Goal: Transaction & Acquisition: Download file/media

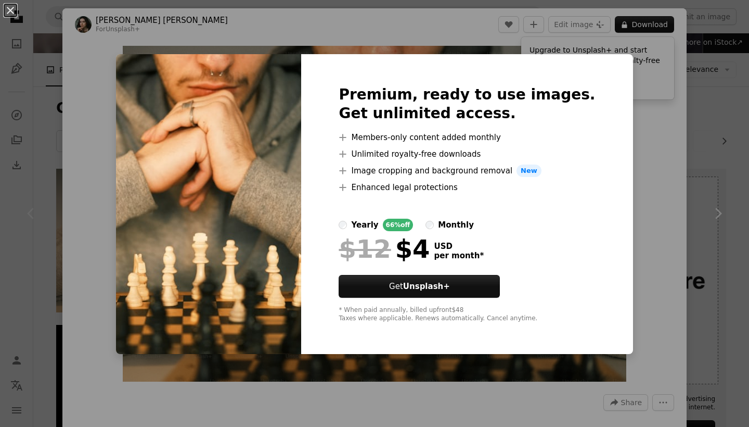
scroll to position [91, 0]
click at [266, 175] on img at bounding box center [208, 204] width 185 height 300
click at [663, 405] on div "An X shape Premium, ready to use images. Get unlimited access. A plus sign Memb…" at bounding box center [374, 213] width 749 height 427
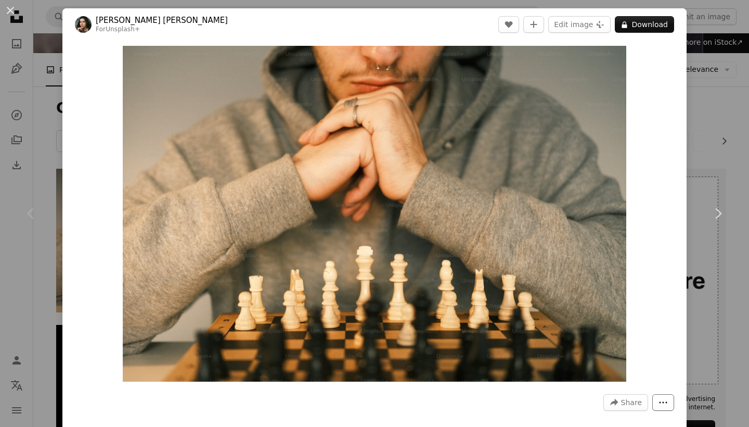
click at [670, 401] on button "More Actions" at bounding box center [664, 402] width 22 height 17
click at [626, 110] on dialog "An X shape Chevron left Chevron right [PERSON_NAME] [PERSON_NAME] For Unsplash+…" at bounding box center [374, 213] width 749 height 427
click at [591, 21] on button "Edit image Plus sign for Unsplash+" at bounding box center [579, 24] width 62 height 17
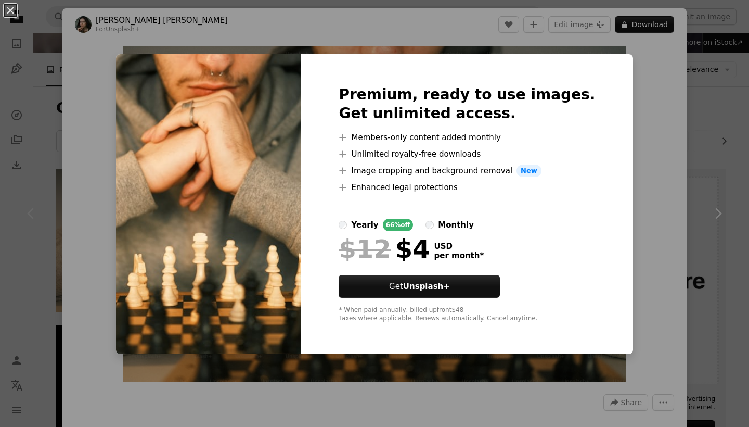
drag, startPoint x: 616, startPoint y: 90, endPoint x: 275, endPoint y: 30, distance: 345.5
click at [613, 89] on div "An X shape Premium, ready to use images. Get unlimited access. A plus sign Memb…" at bounding box center [374, 213] width 749 height 427
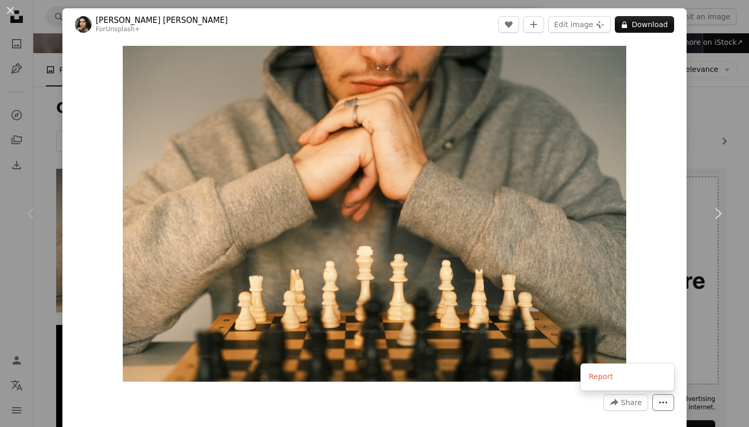
click at [660, 400] on icon "More Actions" at bounding box center [663, 402] width 9 height 9
click at [639, 404] on dialog "An X shape Chevron left Chevron right [PERSON_NAME] [PERSON_NAME] For Unsplash+…" at bounding box center [374, 213] width 749 height 427
click at [637, 400] on span "Share" at bounding box center [631, 402] width 21 height 16
click at [586, 149] on dialog "An X shape Chevron left Chevron right [PERSON_NAME] [PERSON_NAME] For Unsplash+…" at bounding box center [374, 213] width 749 height 427
click at [85, 20] on img at bounding box center [83, 24] width 17 height 17
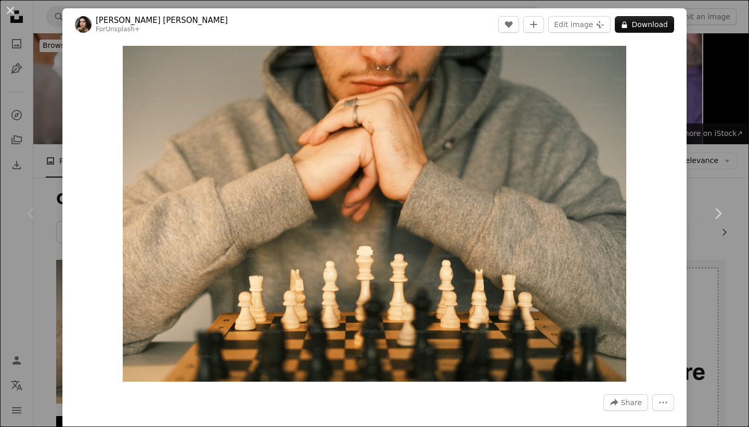
scroll to position [91, 0]
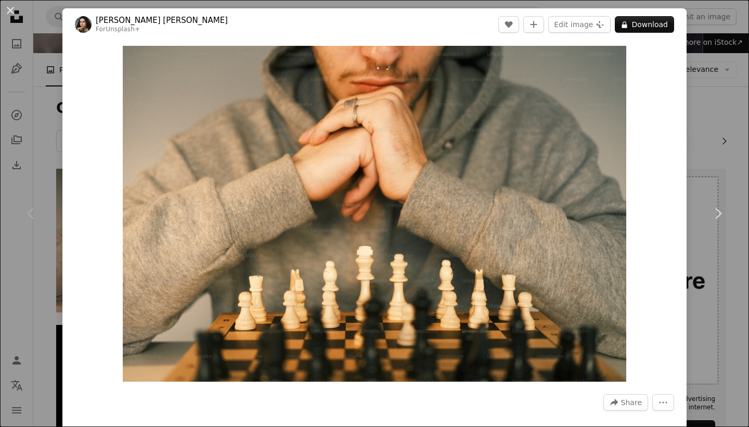
click at [82, 17] on img at bounding box center [83, 24] width 17 height 17
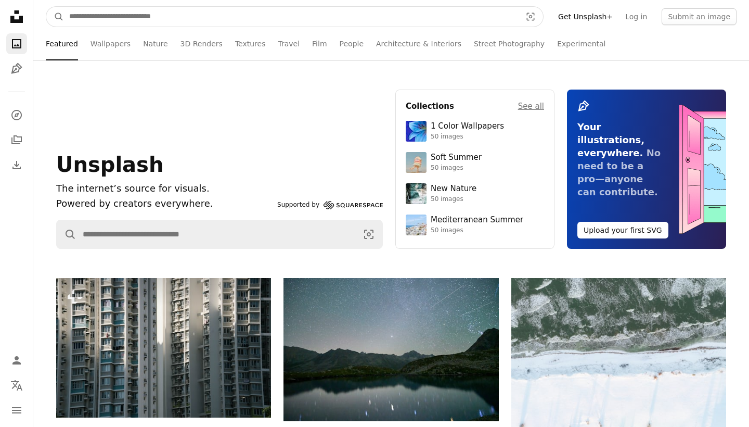
click at [104, 15] on input "Find visuals sitewide" at bounding box center [291, 17] width 454 height 20
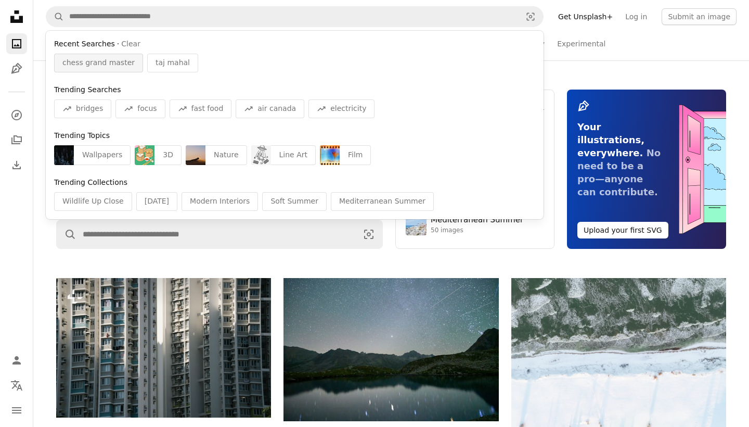
click at [119, 62] on span "chess grand master" at bounding box center [98, 63] width 72 height 10
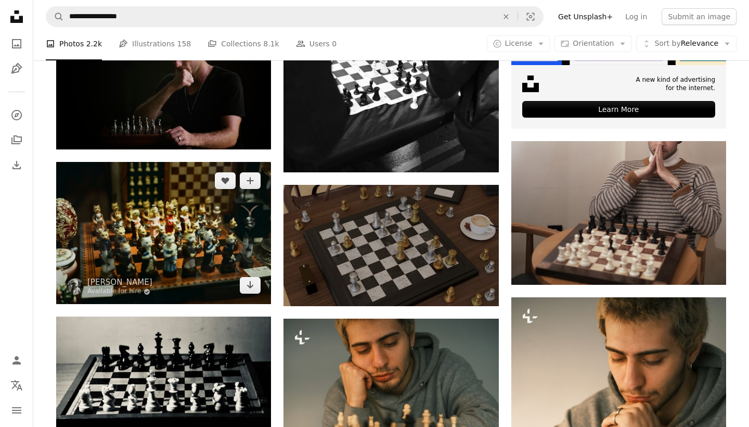
scroll to position [411, 0]
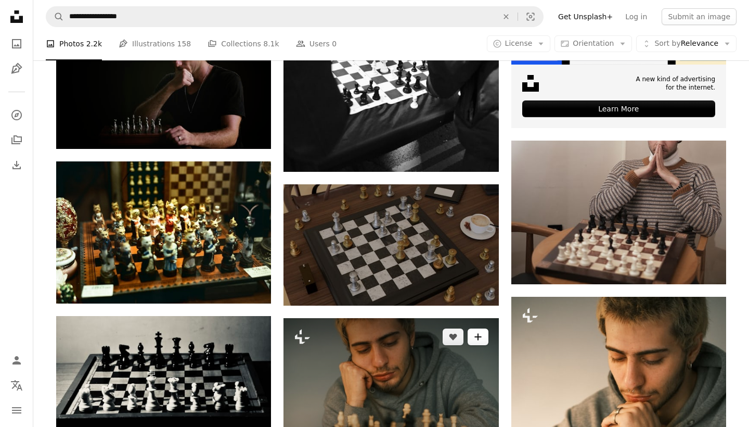
click at [479, 336] on icon "A plus sign" at bounding box center [478, 337] width 8 height 8
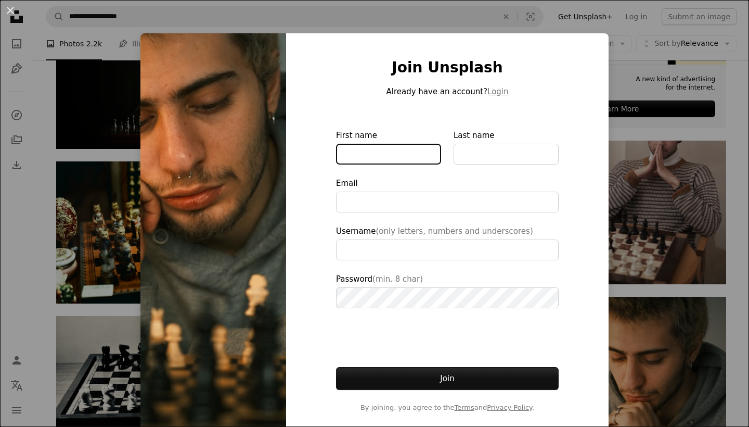
click at [419, 154] on input "First name" at bounding box center [388, 154] width 105 height 21
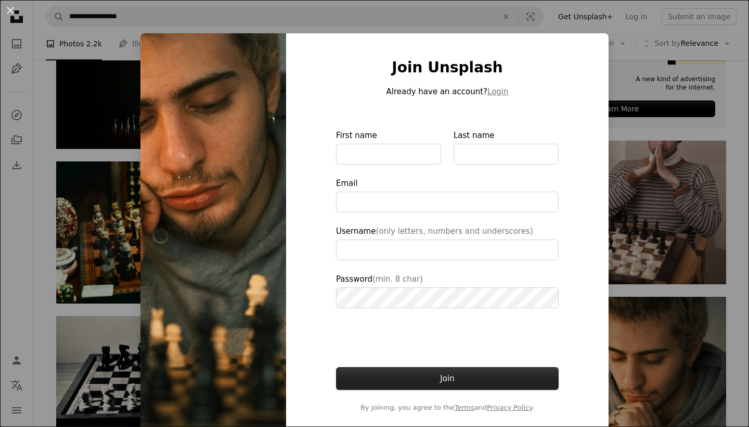
click at [506, 378] on button "Join" at bounding box center [447, 378] width 223 height 23
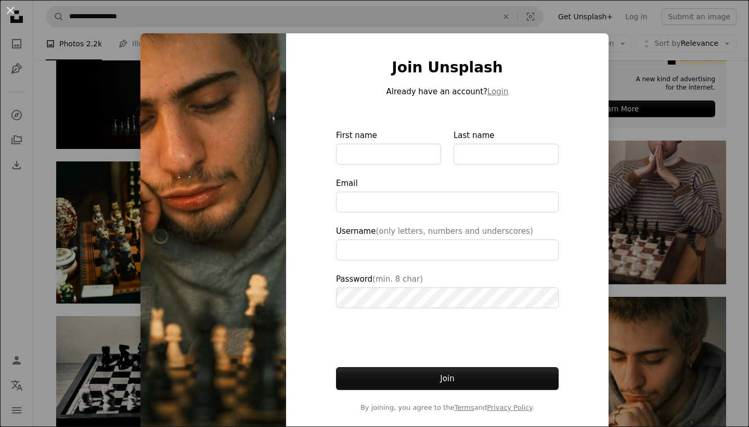
click at [142, 138] on img at bounding box center [214, 235] width 146 height 404
click at [164, 41] on img at bounding box center [214, 235] width 146 height 404
type input "**********"
click at [656, 167] on div "An X shape Join Unsplash Already have an account? Login First name Last name Em…" at bounding box center [374, 213] width 749 height 427
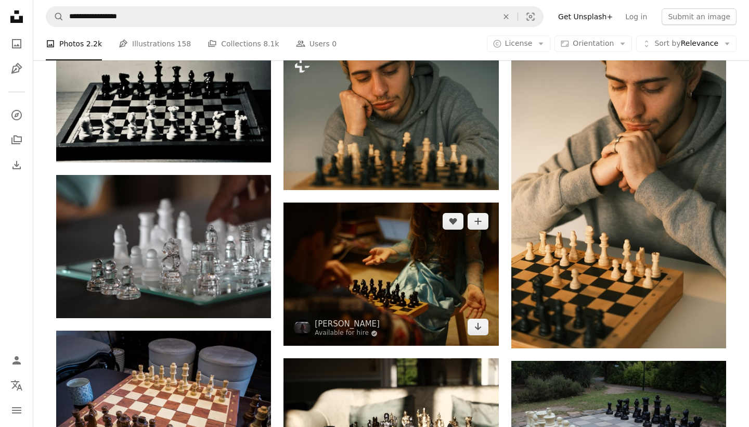
scroll to position [698, 0]
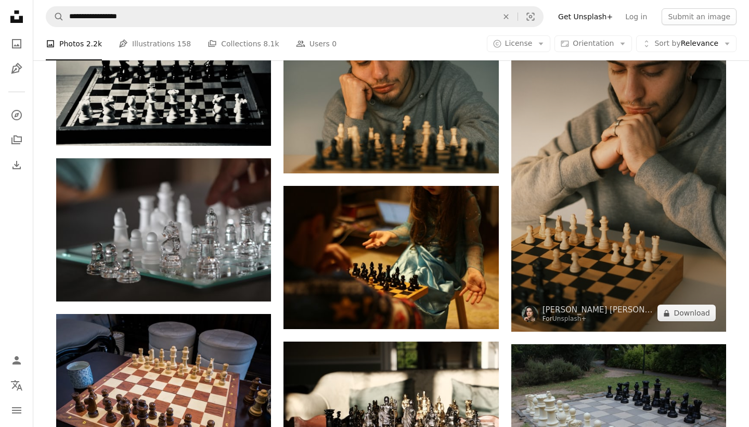
click at [635, 263] on img at bounding box center [619, 170] width 215 height 323
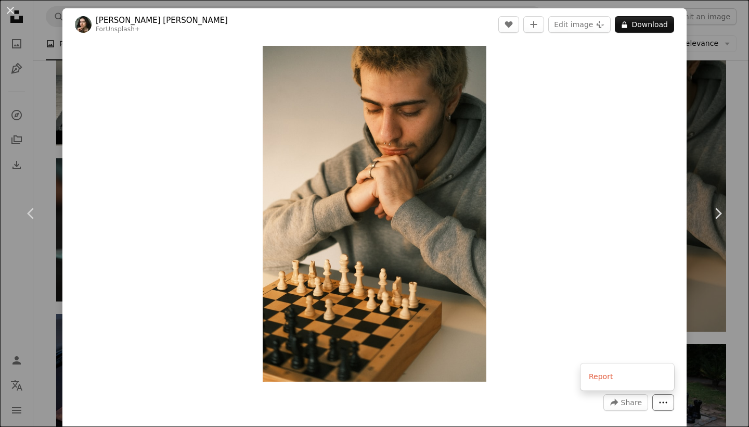
click at [659, 398] on icon "More Actions" at bounding box center [663, 402] width 9 height 9
click at [603, 25] on icon "Plus sign for Unsplash+" at bounding box center [600, 24] width 8 height 8
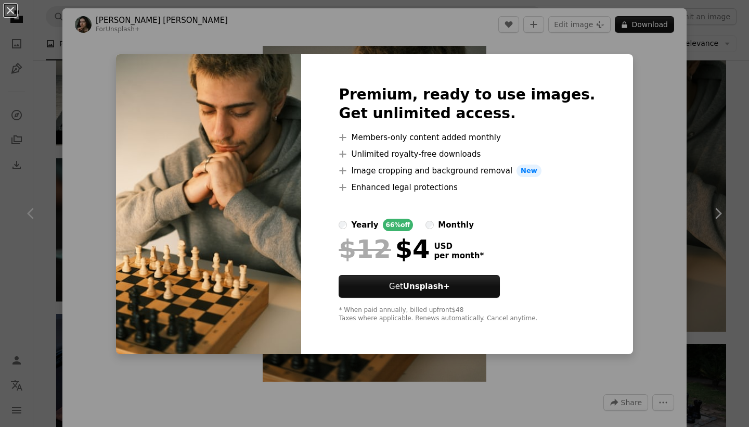
click at [654, 106] on div "An X shape Premium, ready to use images. Get unlimited access. A plus sign Memb…" at bounding box center [374, 213] width 749 height 427
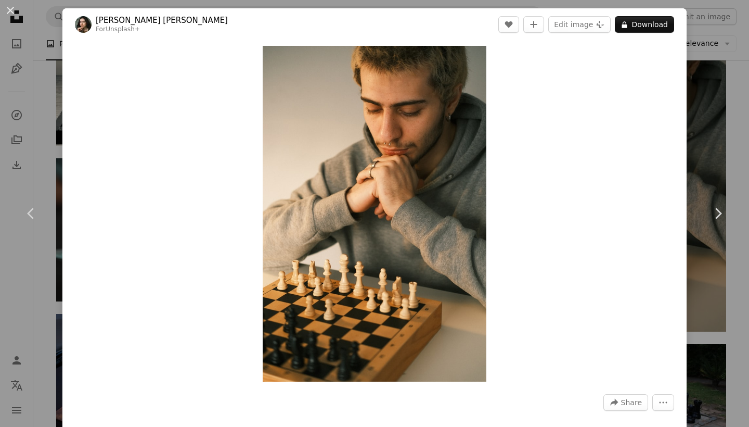
click at [680, 401] on div "A forward-right arrow Share More Actions Calendar outlined Published on January…" at bounding box center [374, 435] width 624 height 96
click at [688, 332] on div "An X shape Chevron left Chevron right [PERSON_NAME] [PERSON_NAME] For Unsplash+…" at bounding box center [374, 213] width 749 height 427
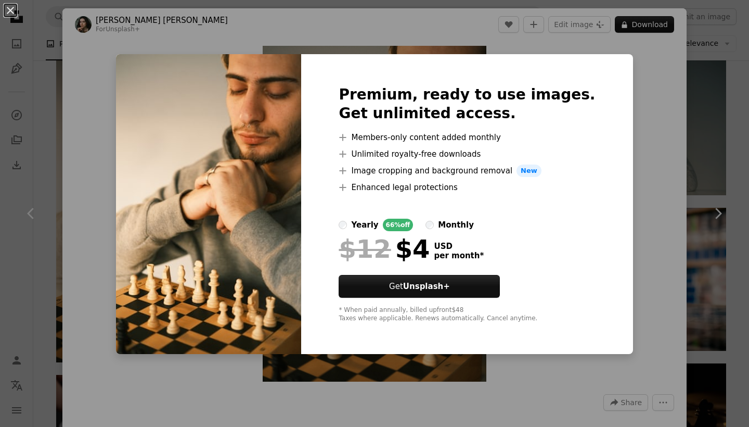
scroll to position [1146, 0]
click at [604, 24] on div "An X shape Premium, ready to use images. Get unlimited access. A plus sign Memb…" at bounding box center [374, 213] width 749 height 427
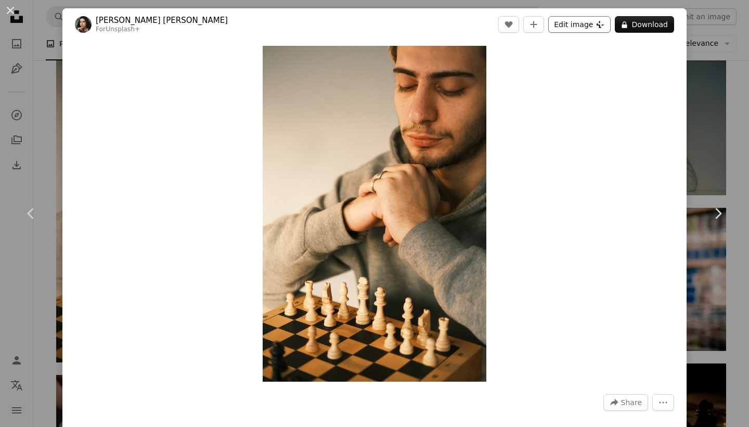
click at [605, 28] on icon "Plus sign for Unsplash+" at bounding box center [600, 24] width 8 height 8
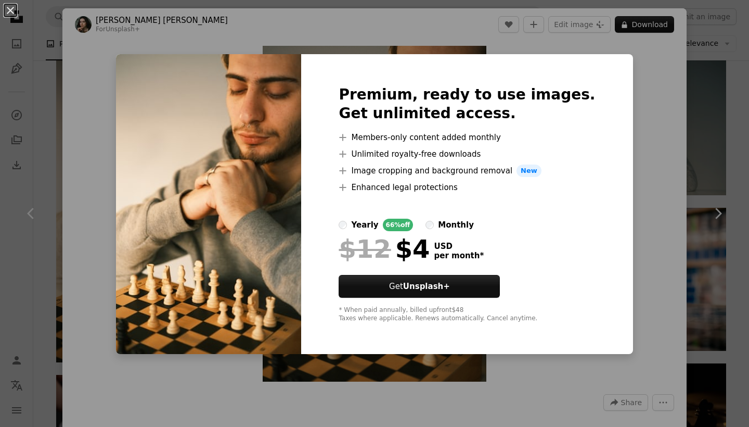
drag, startPoint x: 640, startPoint y: 202, endPoint x: 676, endPoint y: 339, distance: 142.0
click at [640, 205] on div "An X shape Premium, ready to use images. Get unlimited access. A plus sign Memb…" at bounding box center [374, 213] width 749 height 427
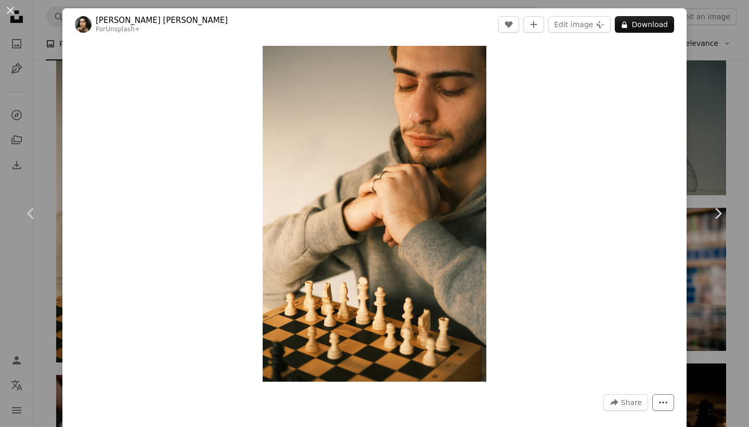
click at [669, 405] on button "More Actions" at bounding box center [664, 402] width 22 height 17
click at [639, 401] on span "Share" at bounding box center [631, 402] width 21 height 16
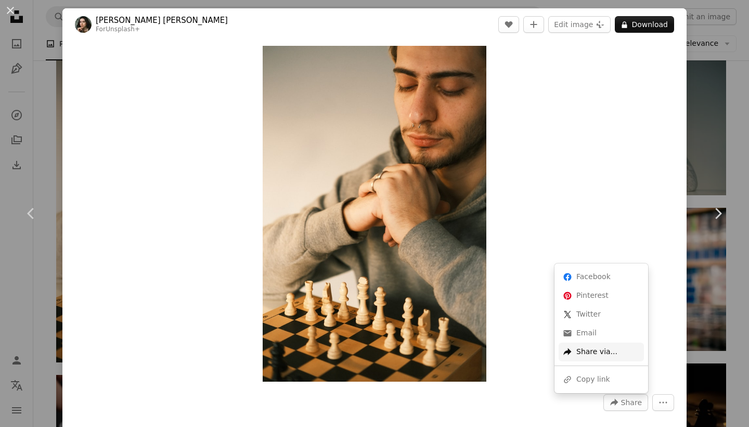
click at [609, 345] on div "A forward-right arrow Share via..." at bounding box center [601, 351] width 85 height 19
click at [596, 378] on div "A URL sharing icon (chains) Copy link" at bounding box center [601, 379] width 85 height 19
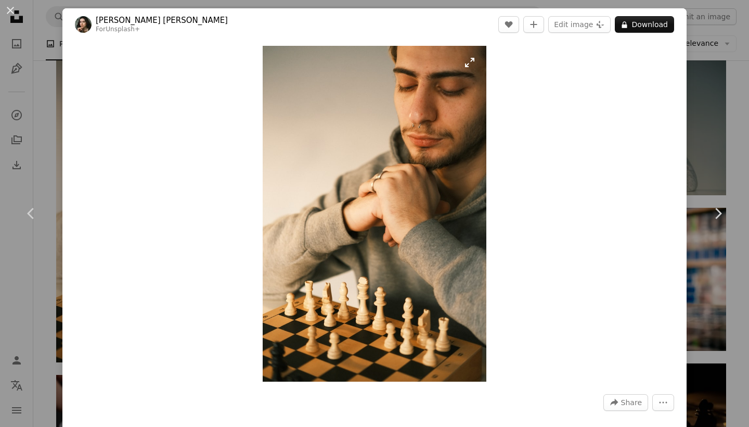
click at [295, 107] on img "Zoom in on this image" at bounding box center [375, 214] width 224 height 336
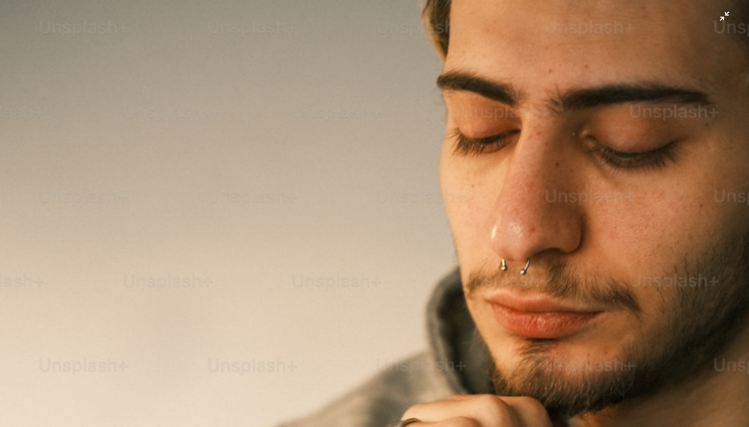
scroll to position [349, 0]
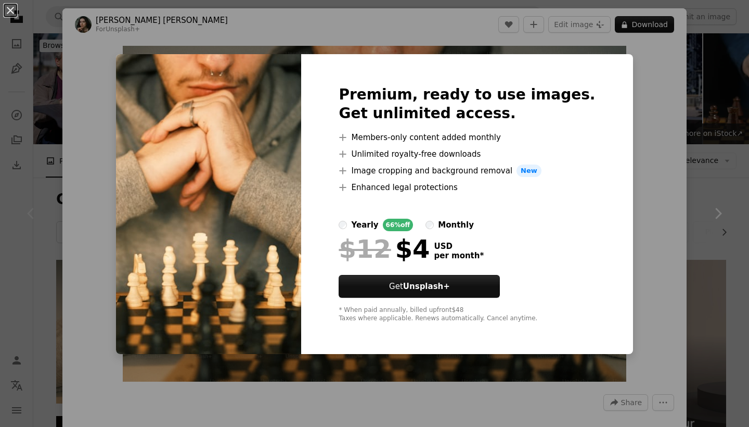
click at [544, 25] on div "An X shape Premium, ready to use images. Get unlimited access. A plus sign Memb…" at bounding box center [374, 213] width 749 height 427
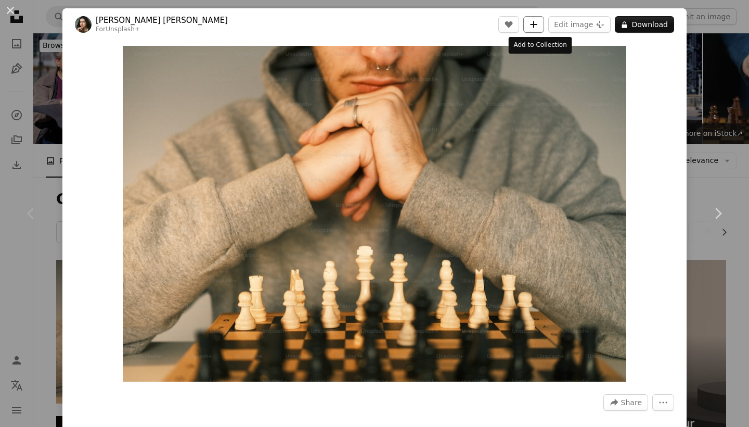
click at [538, 25] on icon "A plus sign" at bounding box center [534, 24] width 8 height 8
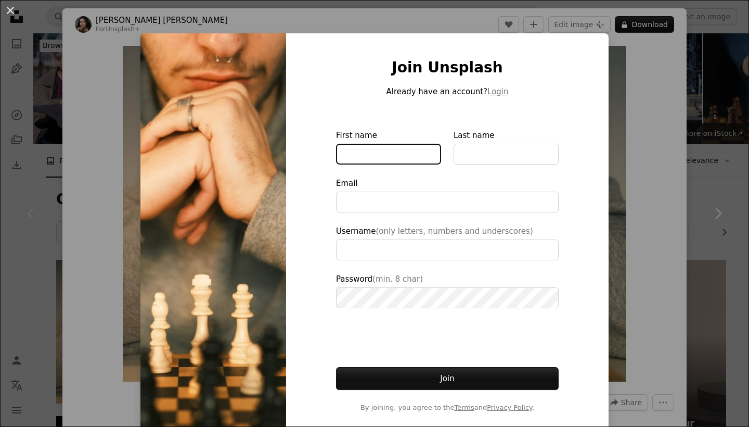
click at [425, 147] on input "First name" at bounding box center [388, 154] width 105 height 21
type input "**********"
click at [628, 221] on div "An X shape Join Unsplash Already have an account? Login First name Last name Em…" at bounding box center [374, 213] width 749 height 427
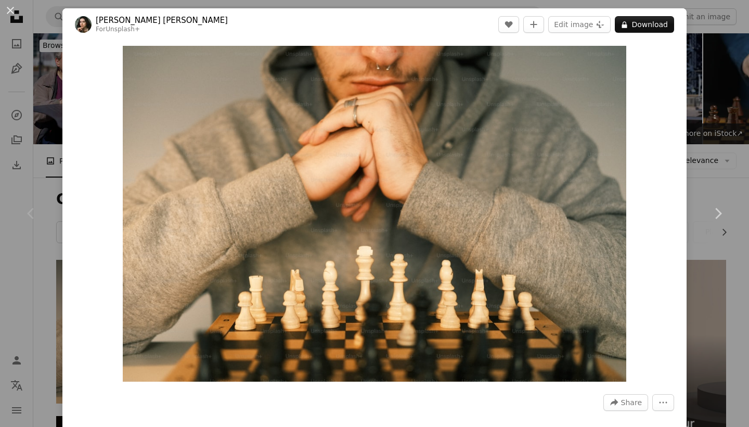
click at [69, 17] on header "[PERSON_NAME] [PERSON_NAME] For Unsplash+ A heart A plus sign Edit image Plus s…" at bounding box center [374, 24] width 624 height 32
click at [664, 406] on icon "More Actions" at bounding box center [663, 402] width 9 height 9
drag, startPoint x: 648, startPoint y: 302, endPoint x: 653, endPoint y: 249, distance: 53.2
click at [648, 299] on dialog "An X shape Chevron left Chevron right [PERSON_NAME] [PERSON_NAME] For Unsplash+…" at bounding box center [374, 213] width 749 height 427
click at [664, 404] on icon "More Actions" at bounding box center [663, 402] width 9 height 9
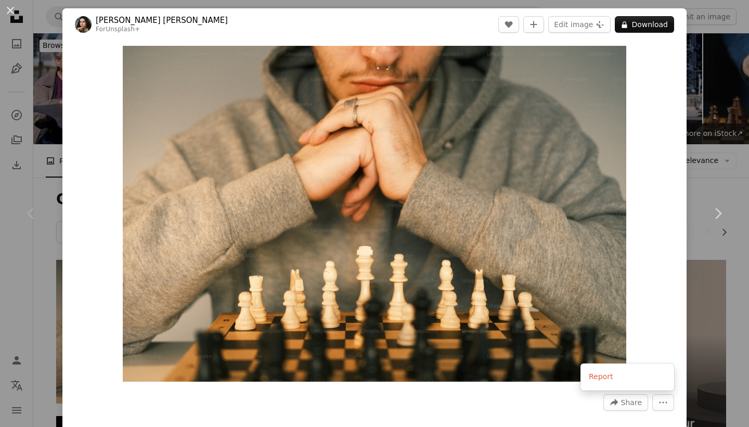
click at [652, 198] on dialog "An X shape Chevron left Chevron right [PERSON_NAME] [PERSON_NAME] For Unsplash+…" at bounding box center [374, 213] width 749 height 427
click at [538, 25] on icon "Add to Collection" at bounding box center [534, 24] width 7 height 7
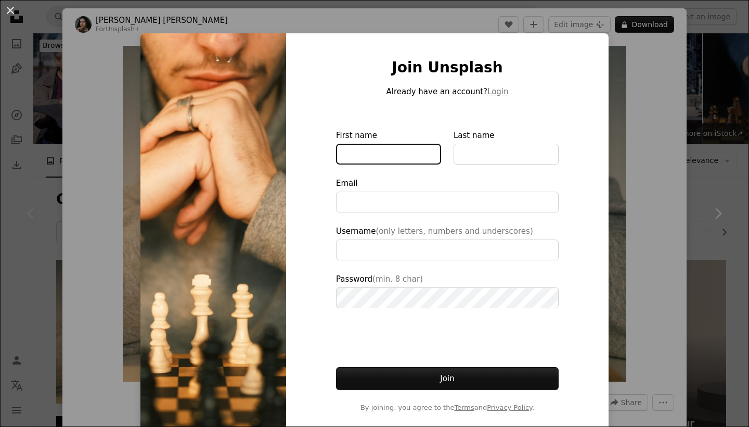
click at [396, 156] on input "First name" at bounding box center [388, 154] width 105 height 21
click at [110, 9] on div "An X shape Join Unsplash Already have an account? Login First name Last name Em…" at bounding box center [374, 213] width 749 height 427
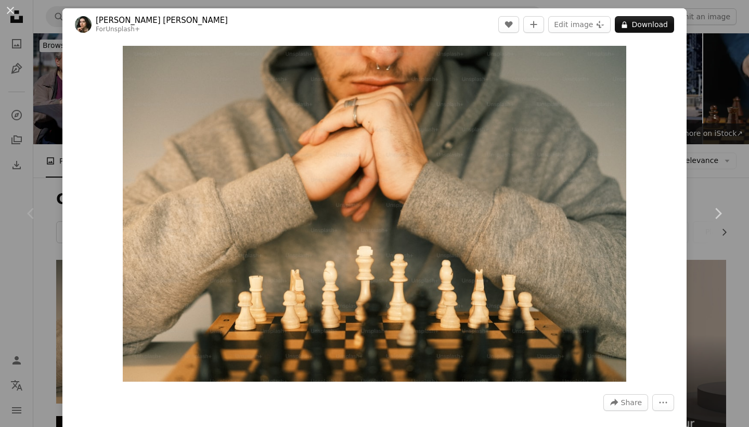
click at [164, 108] on div "[PERSON_NAME] [PERSON_NAME] For Unsplash+ A heart A plus sign Edit image Plus s…" at bounding box center [374, 245] width 624 height 474
click at [33, 24] on div "An X shape Chevron left Chevron right [PERSON_NAME] [PERSON_NAME] For Unsplash+…" at bounding box center [374, 213] width 749 height 427
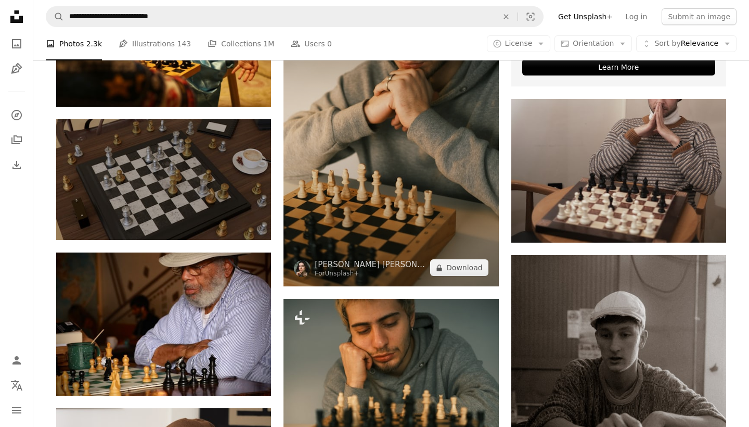
scroll to position [455, 0]
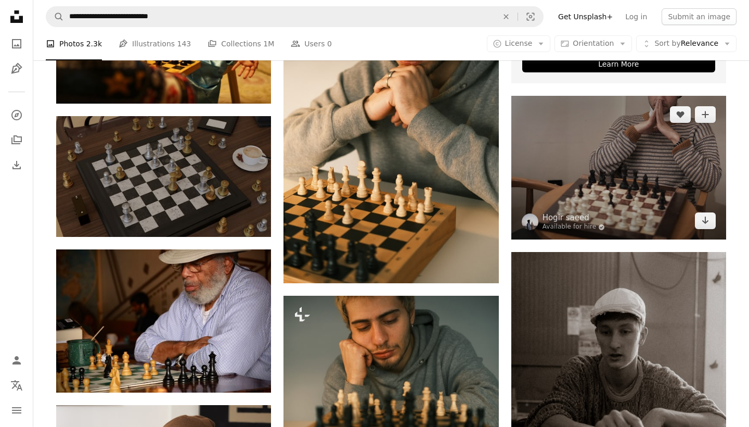
click at [608, 187] on img at bounding box center [619, 168] width 215 height 144
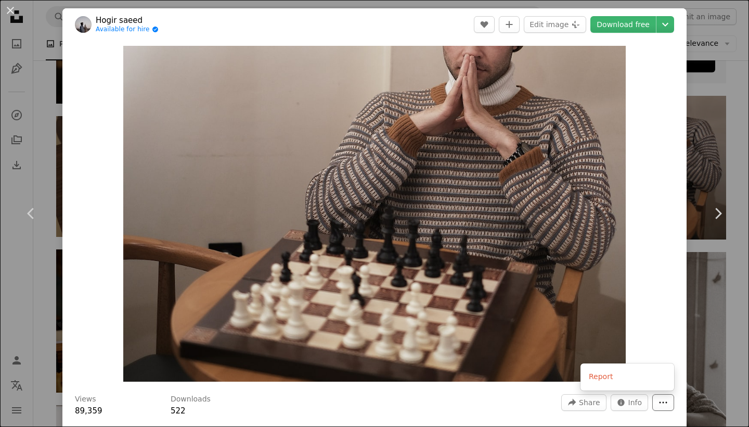
click at [661, 399] on icon "More Actions" at bounding box center [663, 402] width 9 height 9
click at [639, 28] on link "Download free" at bounding box center [624, 24] width 66 height 17
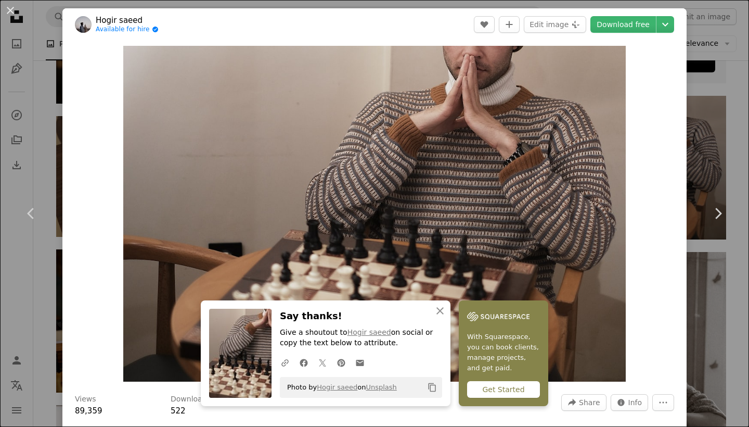
click at [488, 2] on div "An X shape Chevron left Chevron right An X shape Close Say thanks! Give a shout…" at bounding box center [374, 213] width 749 height 427
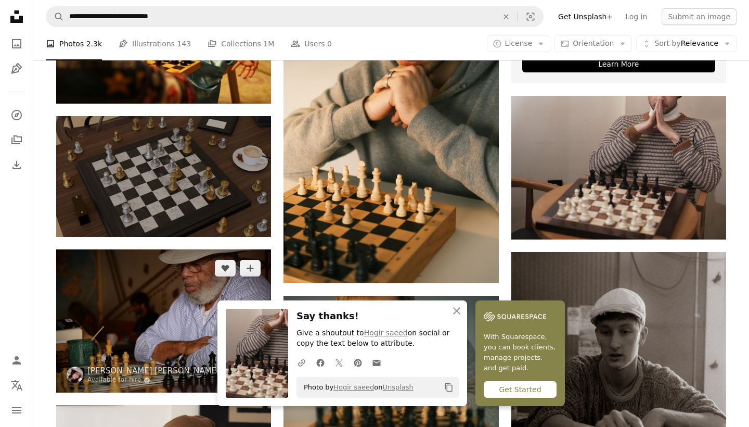
click at [146, 295] on img at bounding box center [163, 320] width 215 height 143
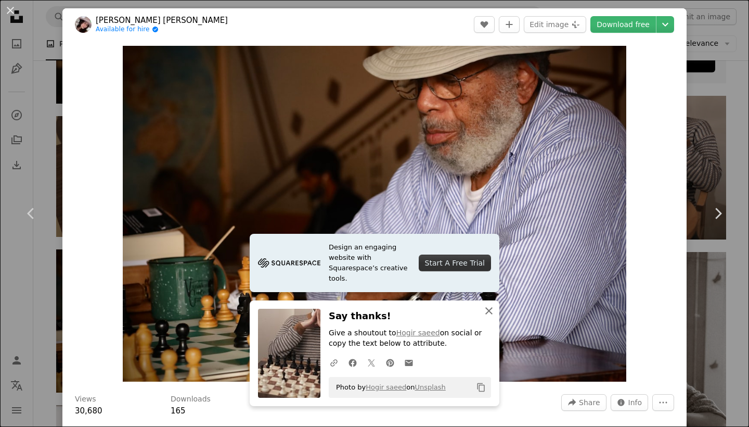
click at [491, 314] on icon "button" at bounding box center [489, 310] width 7 height 7
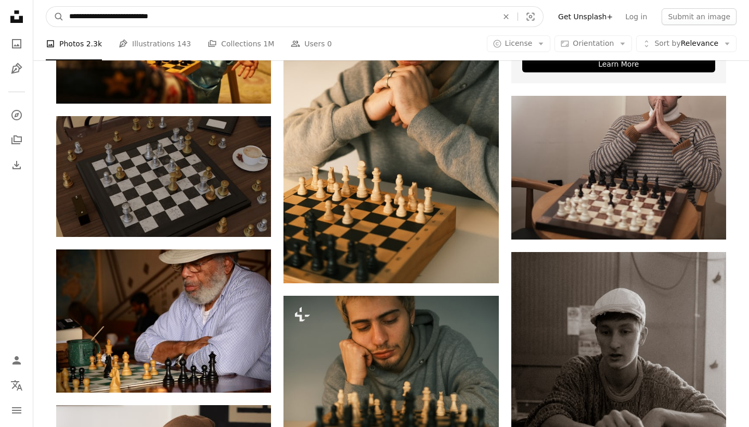
click at [199, 17] on input "**********" at bounding box center [279, 17] width 431 height 20
type input "**********"
click at [55, 17] on button "A magnifying glass" at bounding box center [55, 17] width 18 height 20
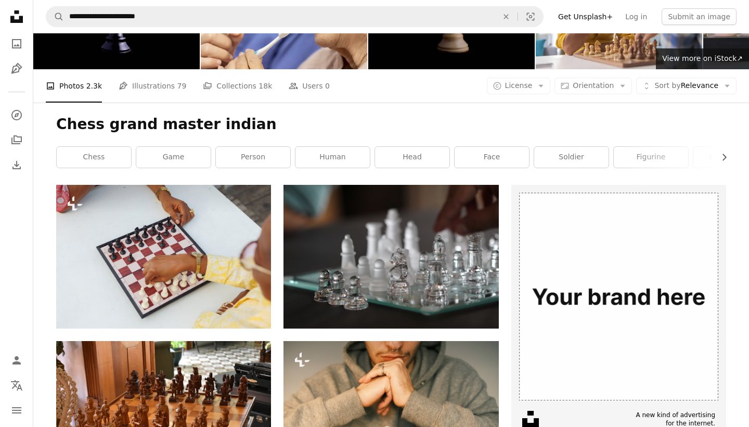
scroll to position [-2, 0]
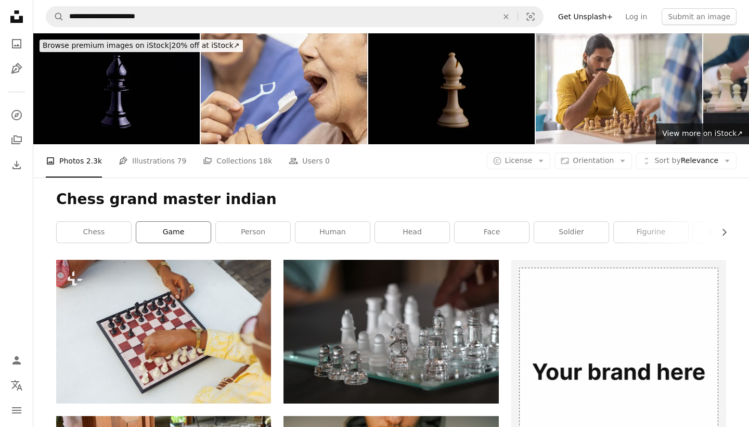
click at [168, 236] on link "game" at bounding box center [173, 232] width 74 height 21
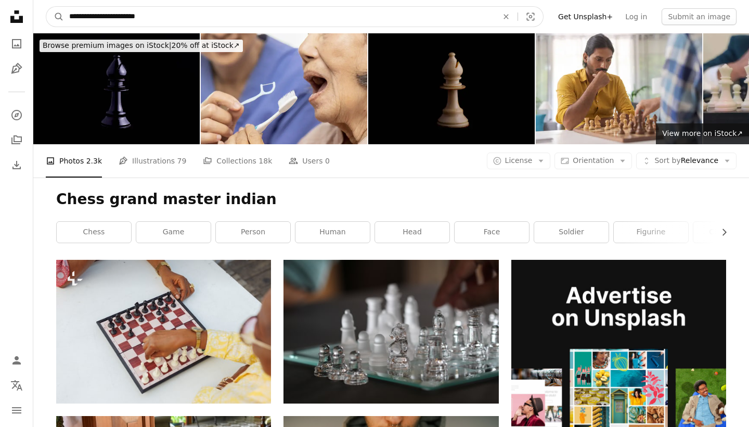
drag, startPoint x: 188, startPoint y: 21, endPoint x: 21, endPoint y: 1, distance: 168.2
type input "**********"
click at [55, 17] on button "A magnifying glass" at bounding box center [55, 17] width 18 height 20
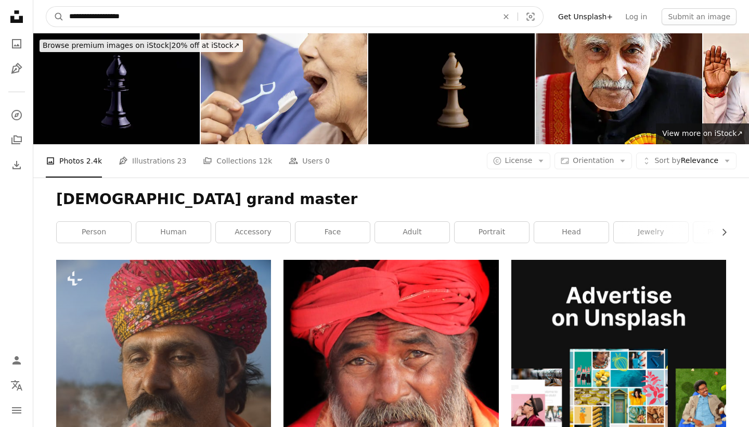
click at [152, 22] on input "**********" at bounding box center [279, 17] width 431 height 20
type input "**********"
click at [55, 17] on button "A magnifying glass" at bounding box center [55, 17] width 18 height 20
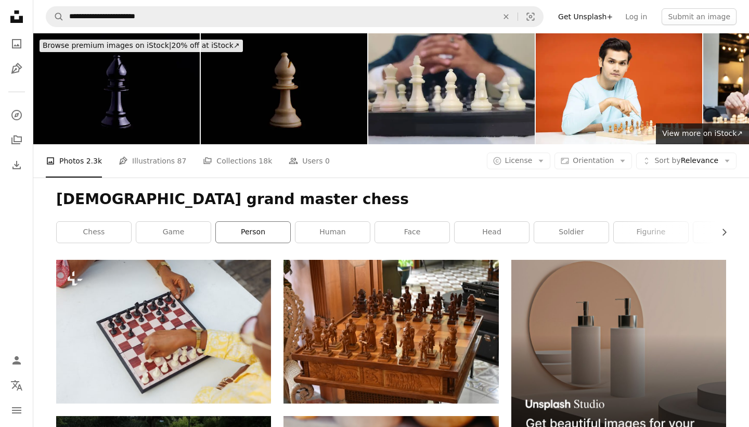
click at [271, 229] on link "person" at bounding box center [253, 232] width 74 height 21
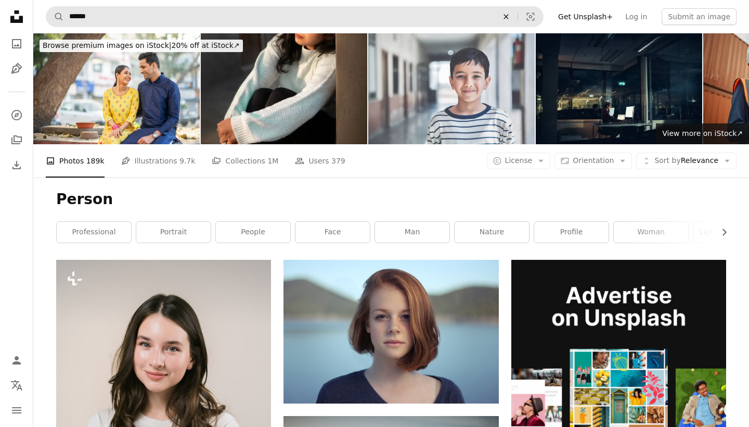
click at [516, 14] on icon "An X shape" at bounding box center [506, 16] width 23 height 8
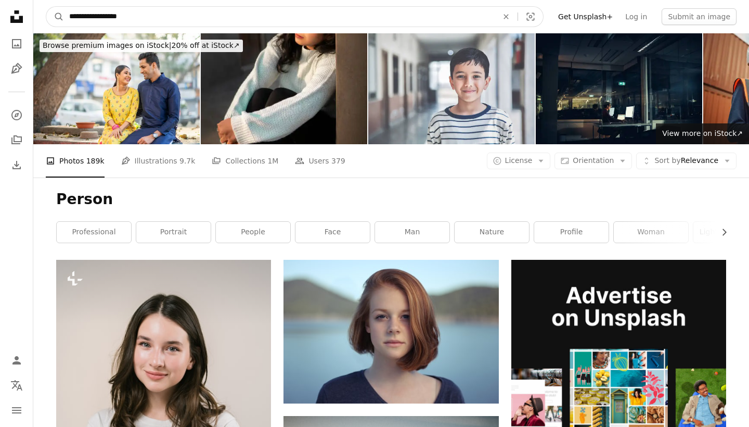
type input "**********"
click at [55, 17] on button "A magnifying glass" at bounding box center [55, 17] width 18 height 20
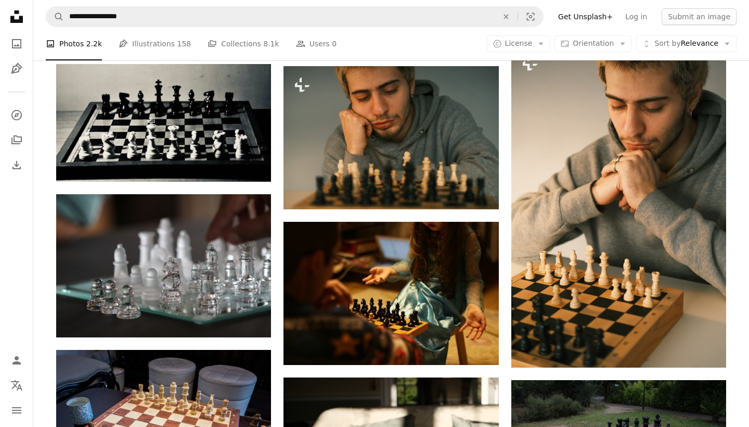
scroll to position [674, 0]
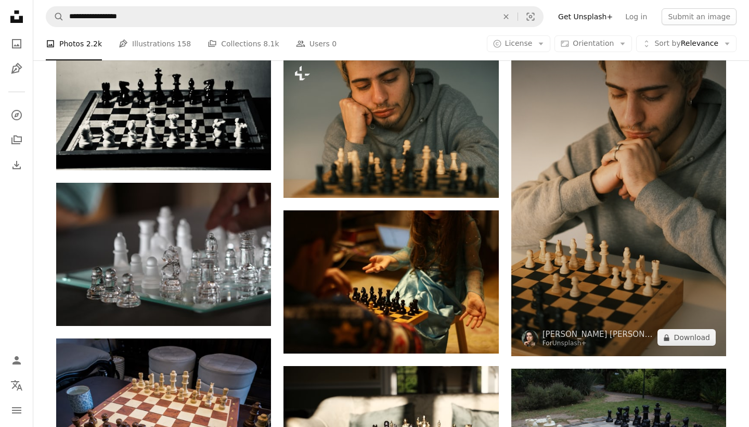
click at [649, 221] on img at bounding box center [619, 194] width 215 height 323
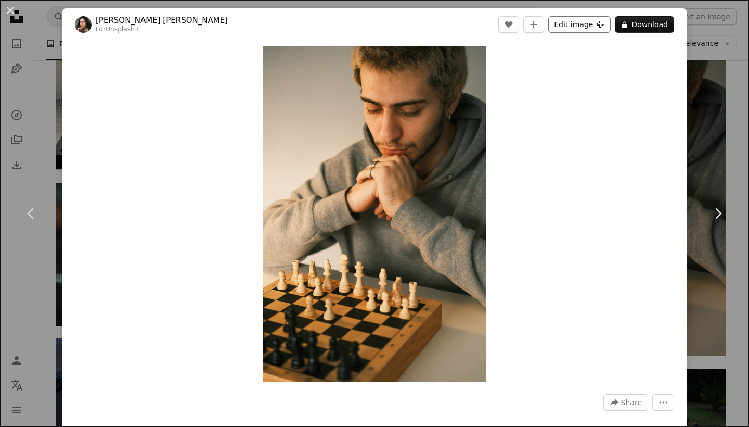
click at [602, 24] on icon "Plus sign for Unsplash+" at bounding box center [600, 24] width 8 height 8
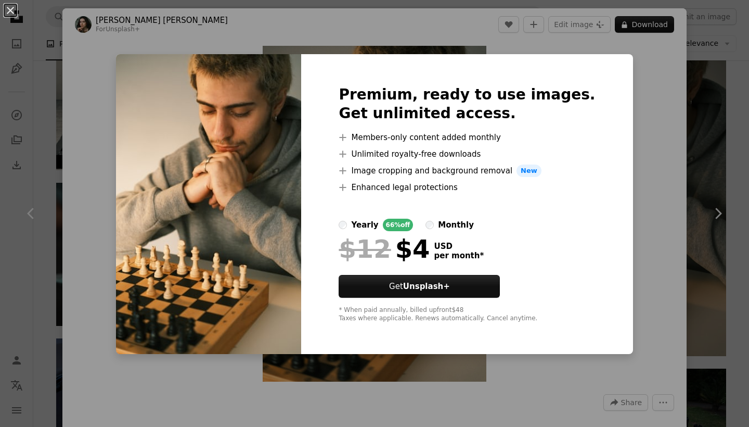
click at [633, 171] on div "An X shape Premium, ready to use images. Get unlimited access. A plus sign Memb…" at bounding box center [374, 213] width 749 height 427
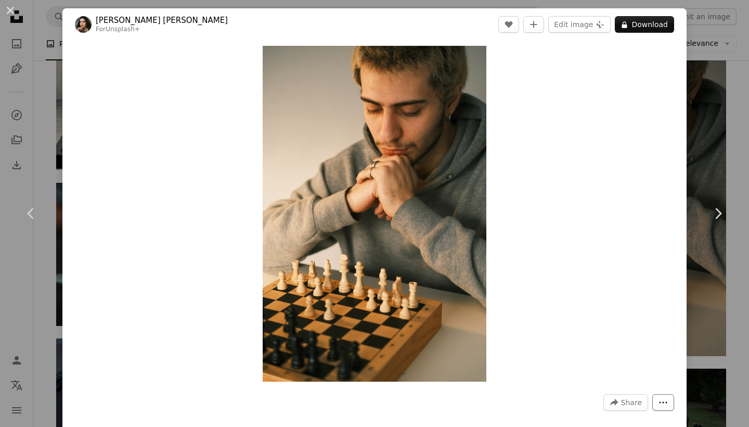
click at [663, 402] on icon "More Actions" at bounding box center [664, 403] width 8 height 2
click at [539, 24] on dialog "An X shape Chevron left Chevron right [PERSON_NAME] [PERSON_NAME] For Unsplash+…" at bounding box center [374, 213] width 749 height 427
click at [538, 25] on icon "Add to Collection" at bounding box center [534, 24] width 7 height 7
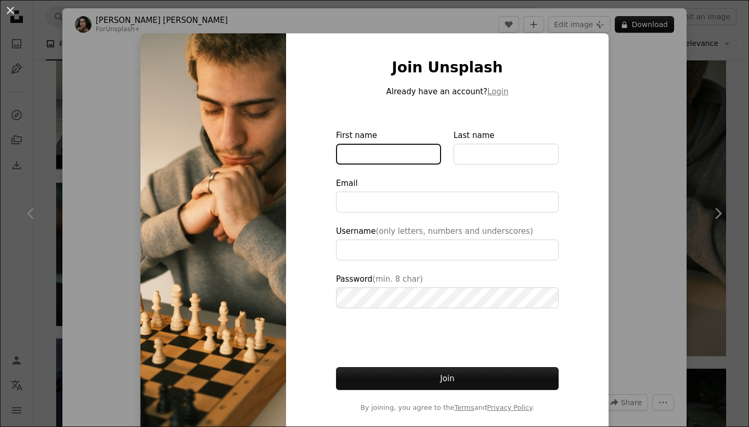
click at [403, 152] on input "First name" at bounding box center [388, 154] width 105 height 21
click at [666, 263] on div "An X shape Join Unsplash Already have an account? Login First name ** Last name…" at bounding box center [374, 213] width 749 height 427
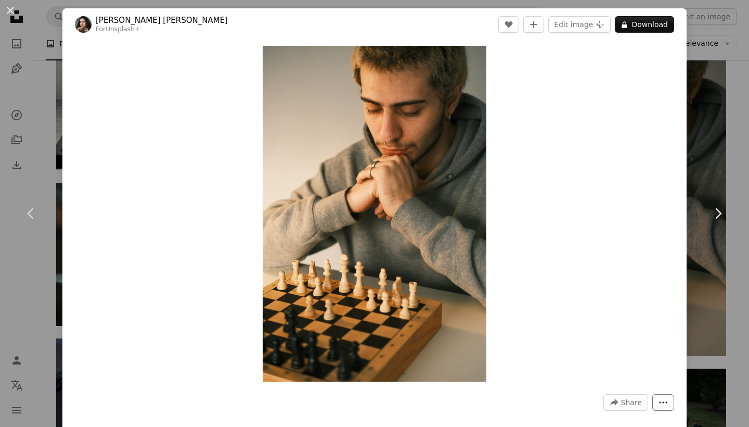
click at [664, 406] on icon "More Actions" at bounding box center [663, 402] width 9 height 9
click at [540, 25] on dialog "An X shape Chevron left Chevron right [PERSON_NAME] [PERSON_NAME] For Unsplash+…" at bounding box center [374, 213] width 749 height 427
click at [538, 25] on icon "Add to Collection" at bounding box center [534, 24] width 7 height 7
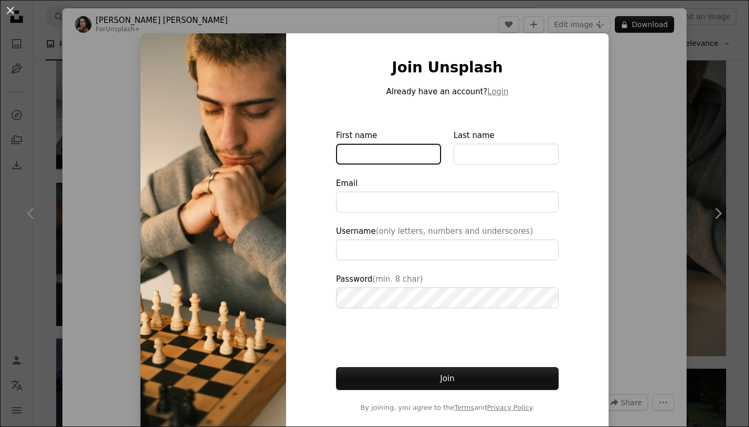
drag, startPoint x: 349, startPoint y: 152, endPoint x: 241, endPoint y: 71, distance: 135.3
click at [349, 153] on input "First name" at bounding box center [388, 154] width 105 height 21
type input "**********"
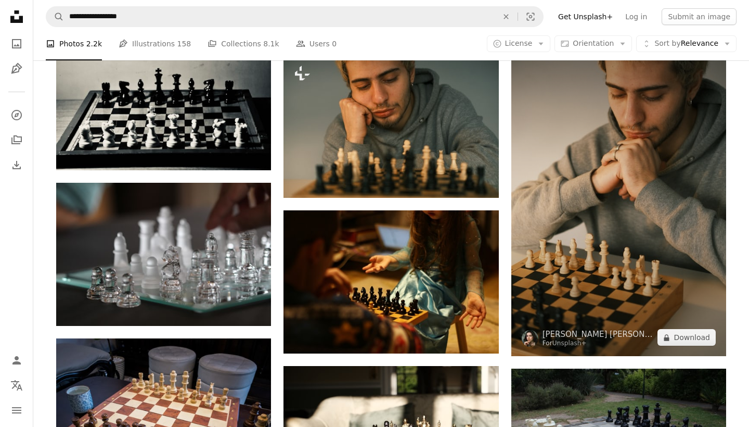
click at [631, 269] on img at bounding box center [619, 194] width 215 height 323
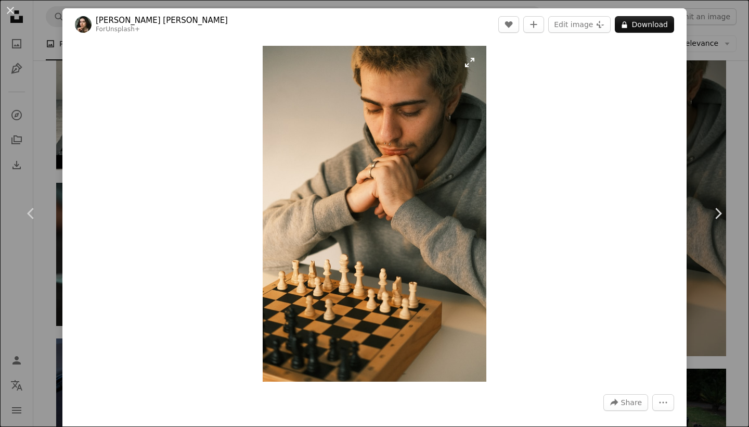
drag, startPoint x: 258, startPoint y: 42, endPoint x: 331, endPoint y: 113, distance: 101.9
click at [333, 119] on div "Zoom in" at bounding box center [374, 214] width 624 height 346
click at [663, 405] on icon "More Actions" at bounding box center [663, 402] width 9 height 9
click at [34, 25] on div "An X shape Chevron left Chevron right [PERSON_NAME] [PERSON_NAME] For Unsplash+…" at bounding box center [374, 213] width 749 height 427
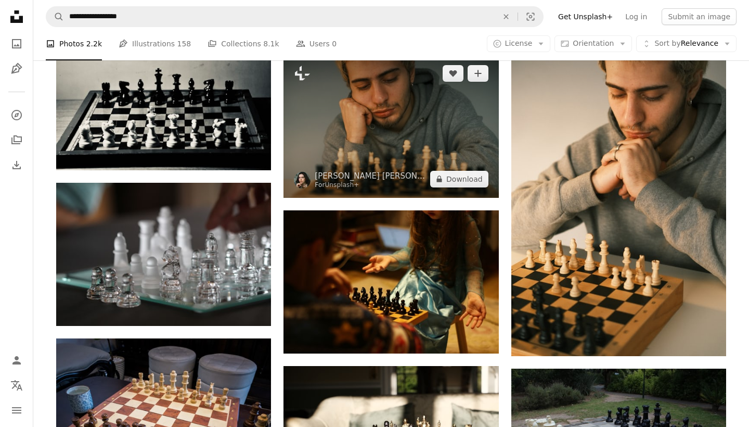
click at [451, 139] on img at bounding box center [391, 126] width 215 height 143
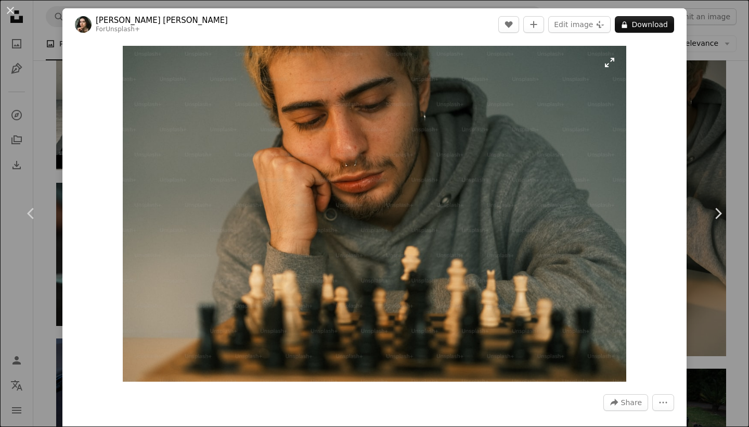
drag, startPoint x: 129, startPoint y: 49, endPoint x: 137, endPoint y: 58, distance: 12.5
click at [669, 400] on button "More Actions" at bounding box center [664, 402] width 22 height 17
click at [738, 180] on dialog "An X shape Chevron left Chevron right [PERSON_NAME] [PERSON_NAME] For Unsplash+…" at bounding box center [374, 213] width 749 height 427
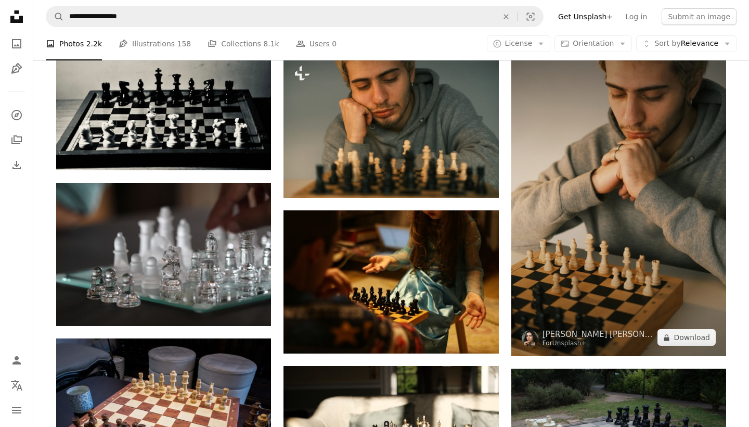
click at [626, 130] on img at bounding box center [619, 194] width 215 height 323
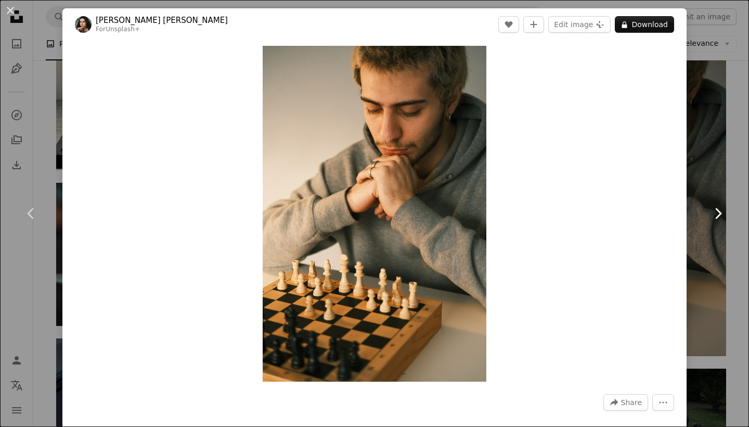
click at [742, 207] on link "Chevron right" at bounding box center [718, 213] width 62 height 100
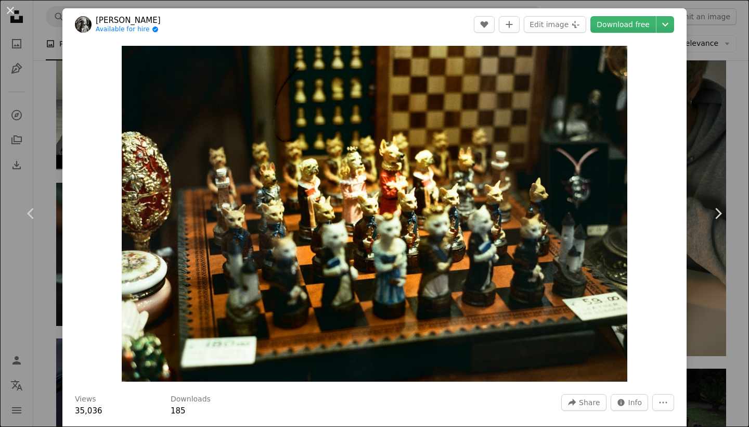
scroll to position [24, 0]
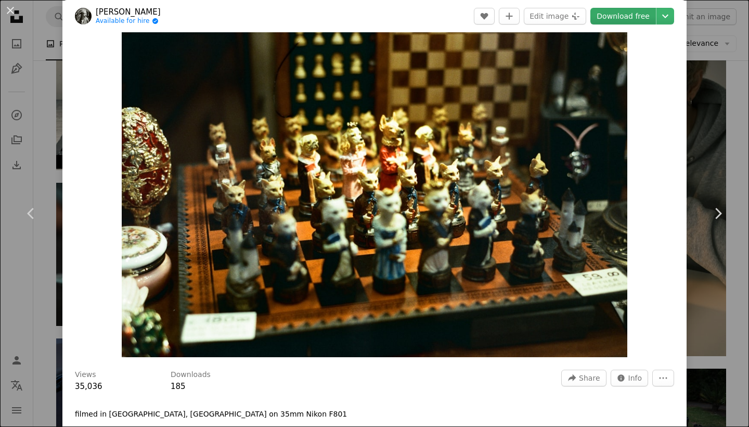
click at [635, 15] on link "Download free" at bounding box center [624, 16] width 66 height 17
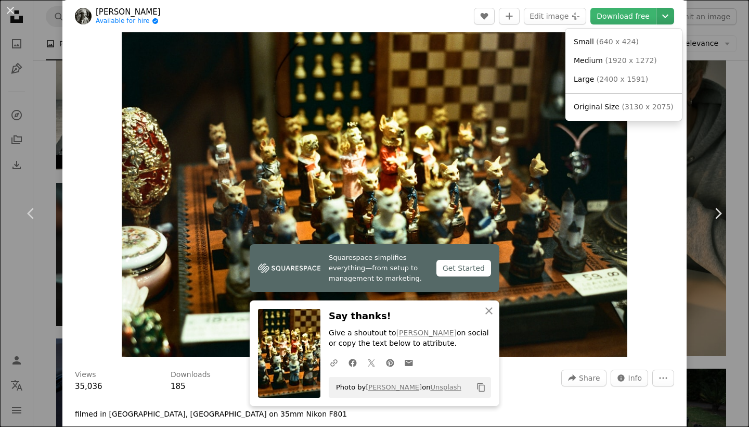
click at [669, 18] on icon "Chevron down" at bounding box center [665, 16] width 17 height 12
click at [656, 376] on dialog "An X shape Chevron left Chevron right Squarespace simplifies everything—from se…" at bounding box center [374, 213] width 749 height 427
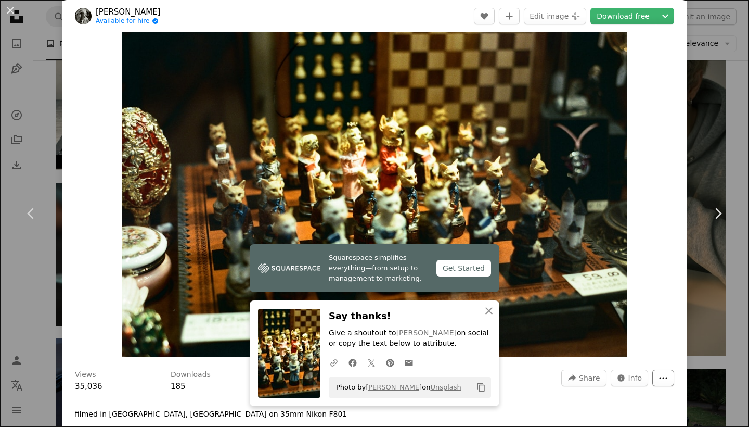
click at [671, 378] on button "More Actions" at bounding box center [664, 377] width 22 height 17
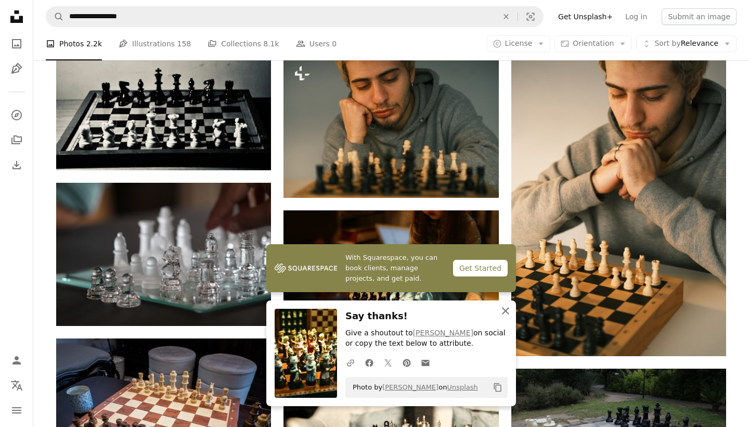
click at [509, 314] on icon "An X shape" at bounding box center [506, 310] width 12 height 12
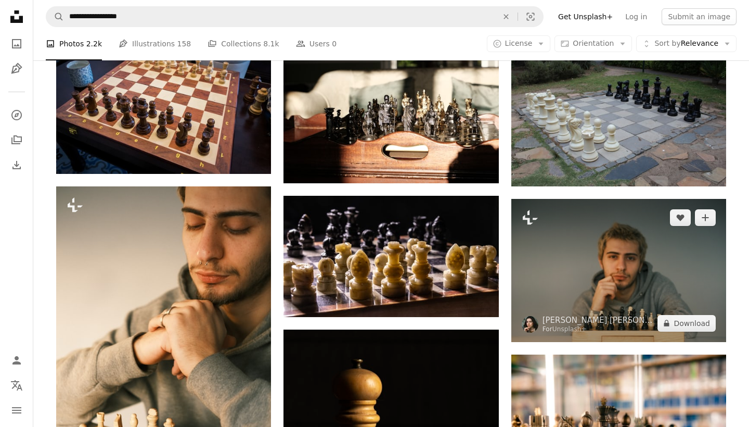
scroll to position [1001, 0]
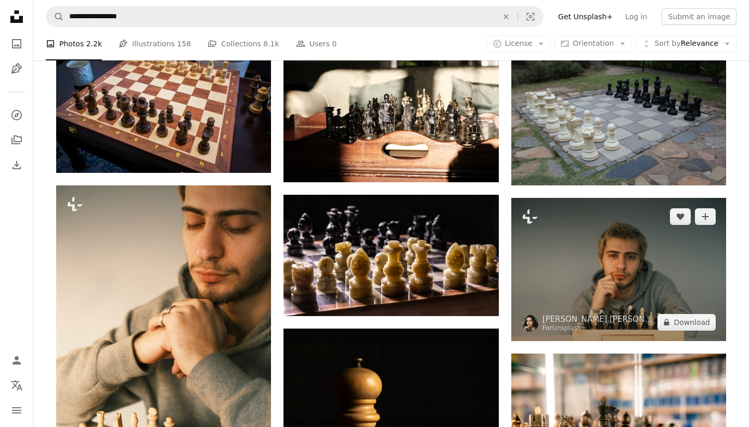
click at [607, 274] on img at bounding box center [619, 269] width 215 height 143
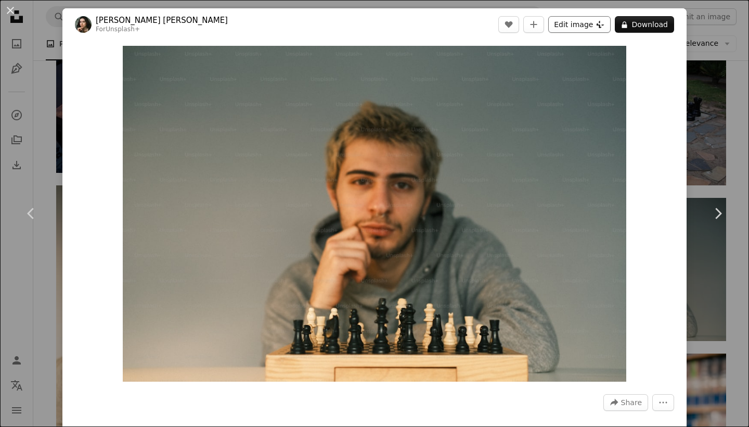
click at [594, 25] on button "Edit image Plus sign for Unsplash+" at bounding box center [579, 24] width 62 height 17
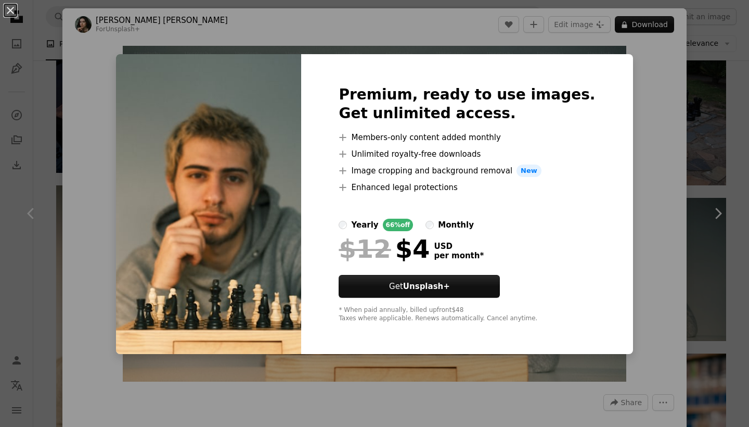
click at [670, 280] on div "An X shape Premium, ready to use images. Get unlimited access. A plus sign Memb…" at bounding box center [374, 213] width 749 height 427
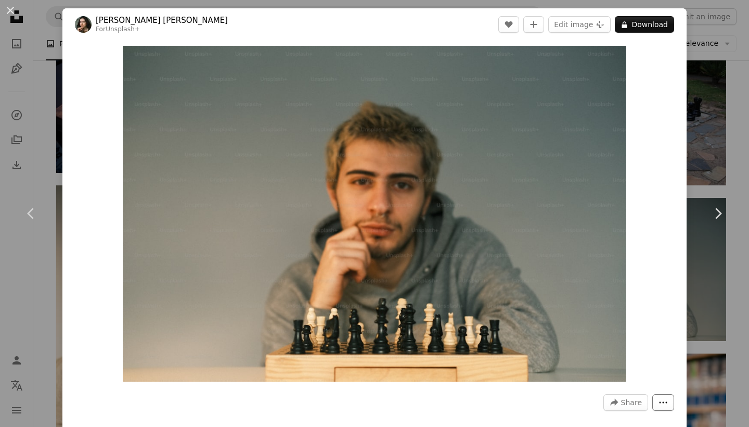
click at [666, 409] on button "More Actions" at bounding box center [664, 402] width 22 height 17
click at [285, 134] on dialog "An X shape Chevron left Chevron right [PERSON_NAME] [PERSON_NAME] For Unsplash+…" at bounding box center [374, 213] width 749 height 427
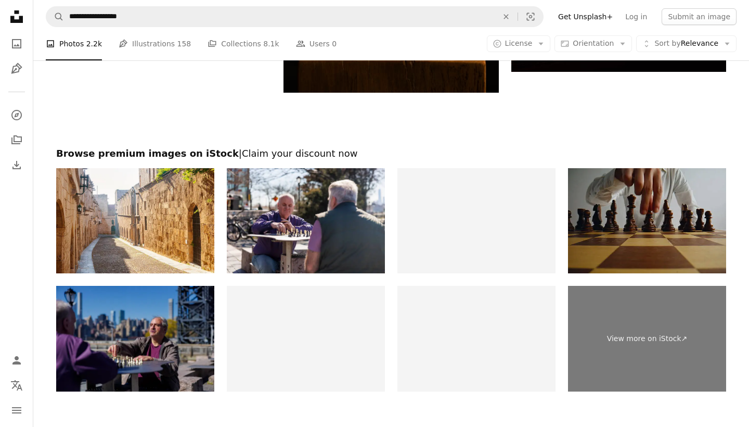
scroll to position [1567, 0]
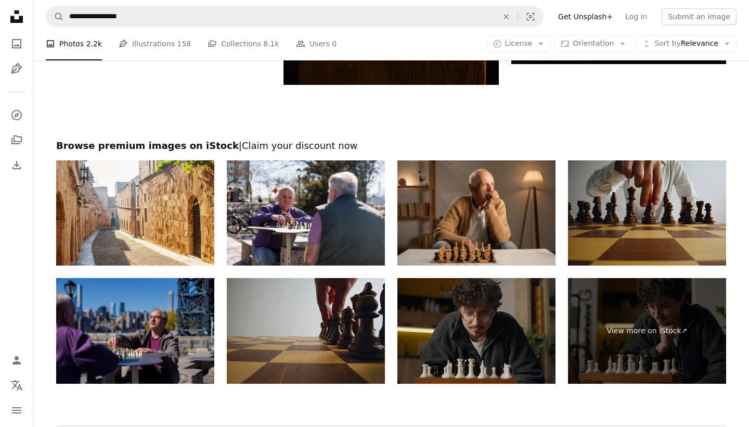
click at [496, 325] on img at bounding box center [477, 331] width 158 height 106
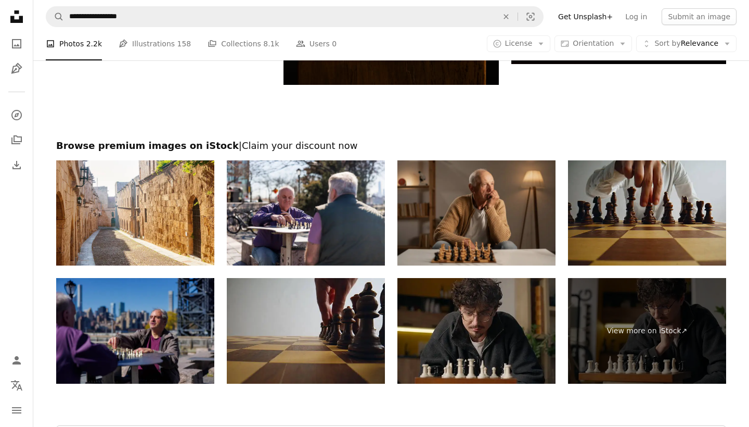
click at [478, 200] on img at bounding box center [477, 213] width 158 height 106
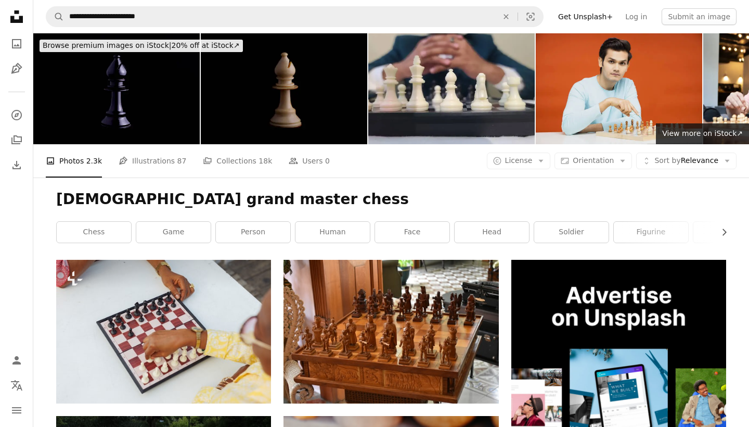
click at [645, 71] on img at bounding box center [619, 88] width 167 height 111
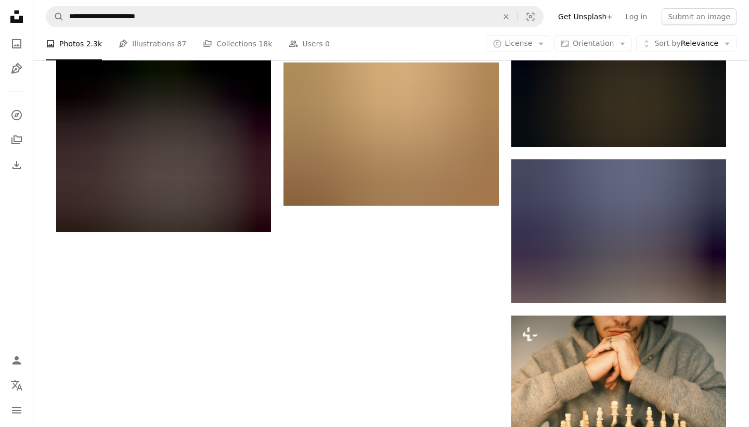
scroll to position [1339, 0]
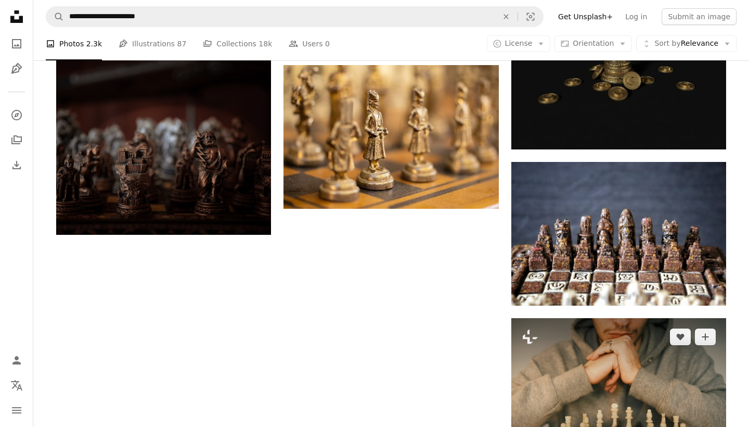
click at [659, 385] on img at bounding box center [619, 389] width 215 height 143
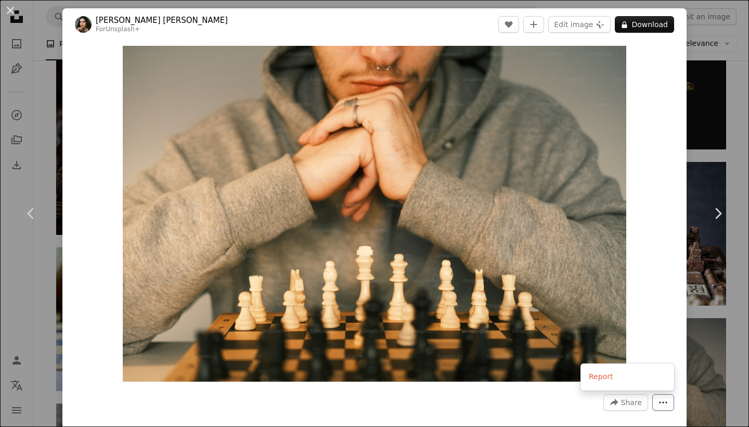
click at [665, 404] on icon "More Actions" at bounding box center [663, 402] width 9 height 9
click at [597, 25] on button "Edit image Plus sign for Unsplash+" at bounding box center [579, 24] width 62 height 17
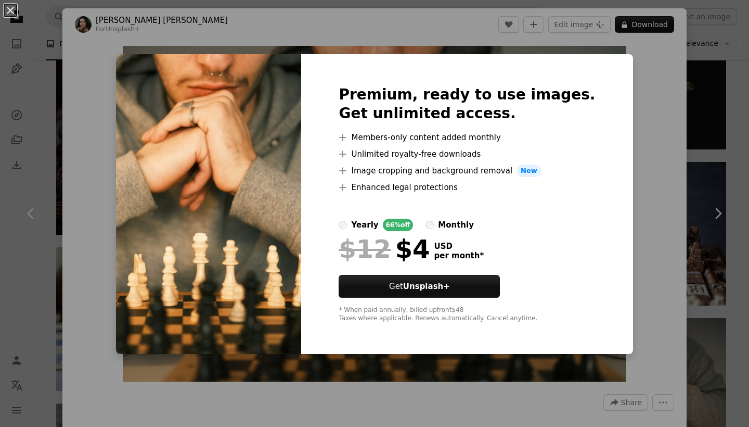
click at [639, 25] on div "An X shape Premium, ready to use images. Get unlimited access. A plus sign Memb…" at bounding box center [374, 213] width 749 height 427
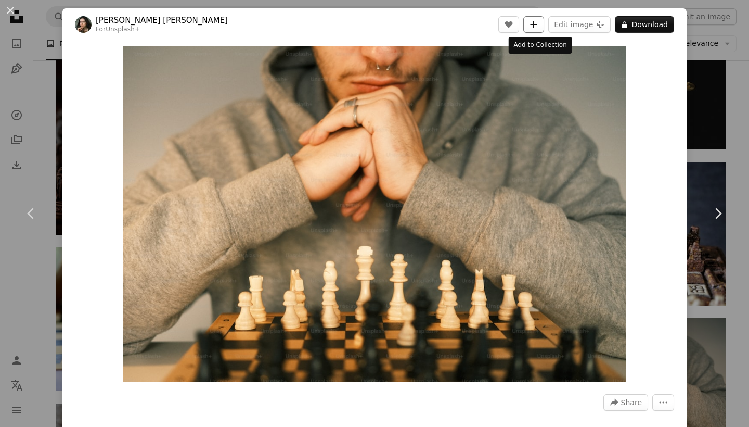
click at [538, 22] on icon "A plus sign" at bounding box center [534, 24] width 8 height 8
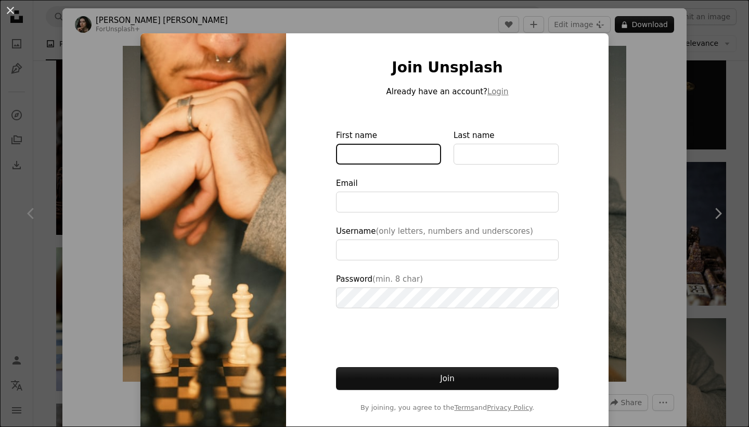
click at [407, 153] on input "First name" at bounding box center [388, 154] width 105 height 21
click at [623, 137] on div "An X shape Join Unsplash Already have an account? Login First name Last name Em…" at bounding box center [374, 213] width 749 height 427
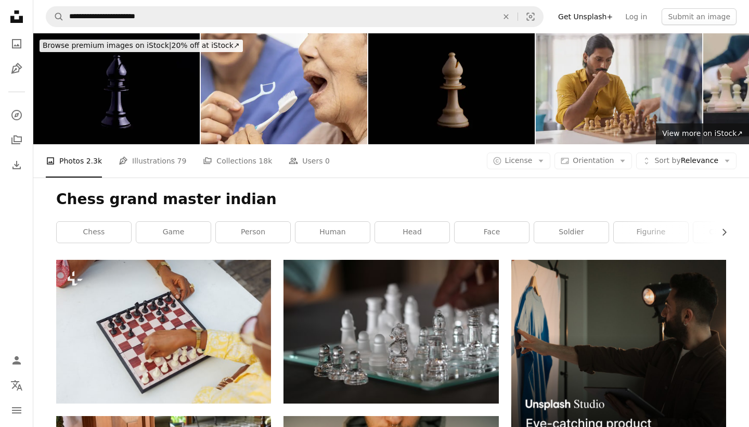
click at [624, 99] on img at bounding box center [619, 88] width 167 height 111
